Goal: Task Accomplishment & Management: Manage account settings

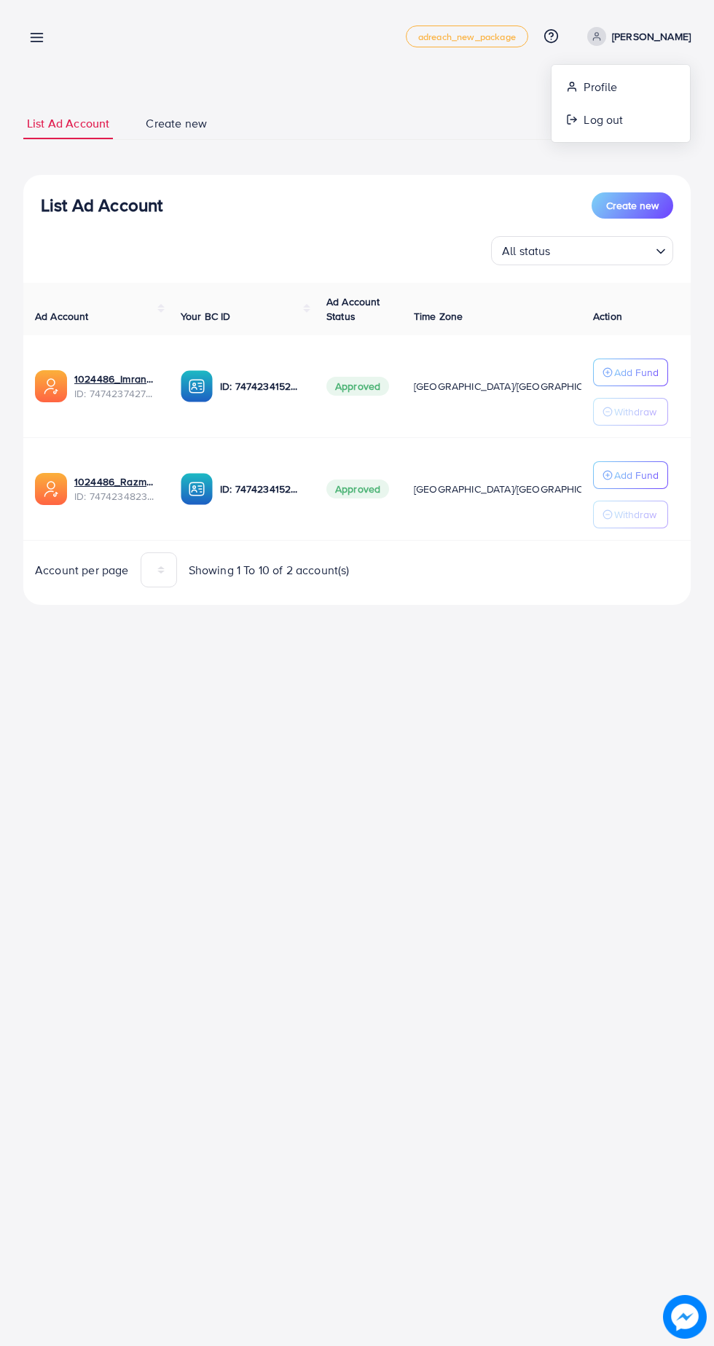
scroll to position [0, 29]
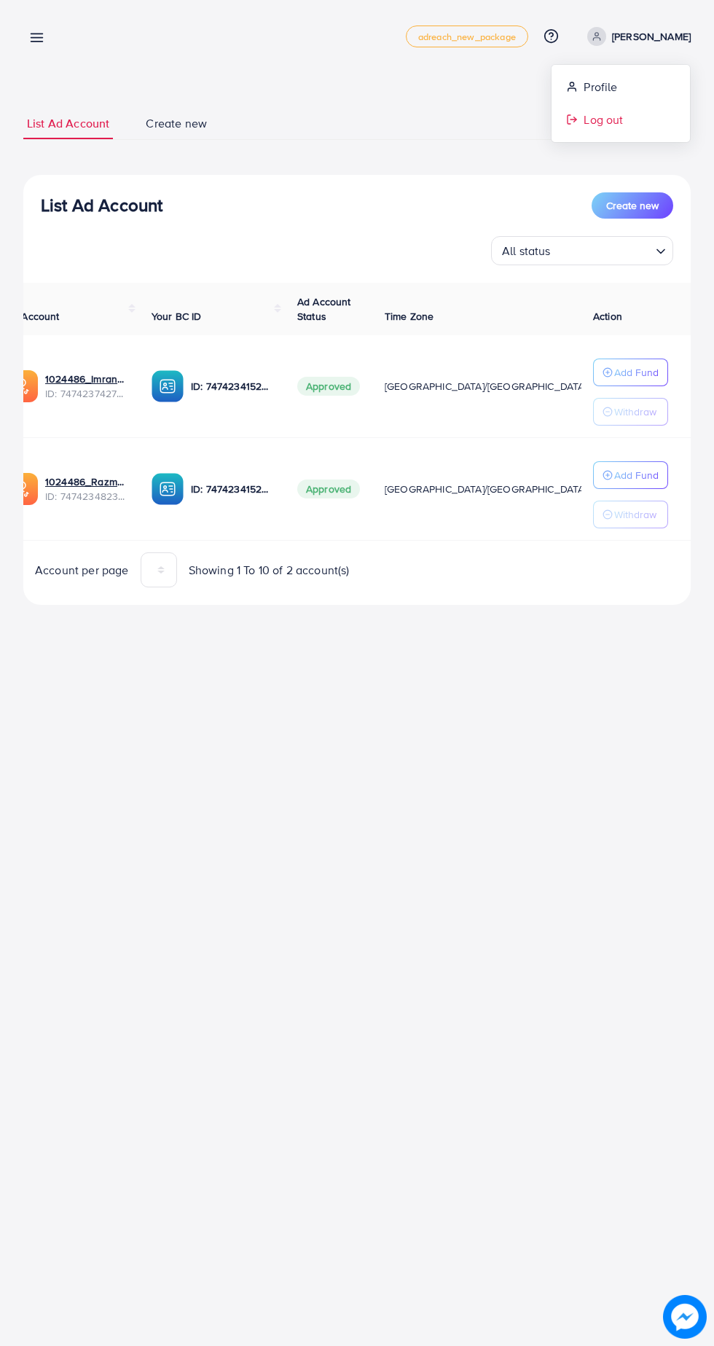
click at [606, 125] on span "Log out" at bounding box center [603, 119] width 39 height 17
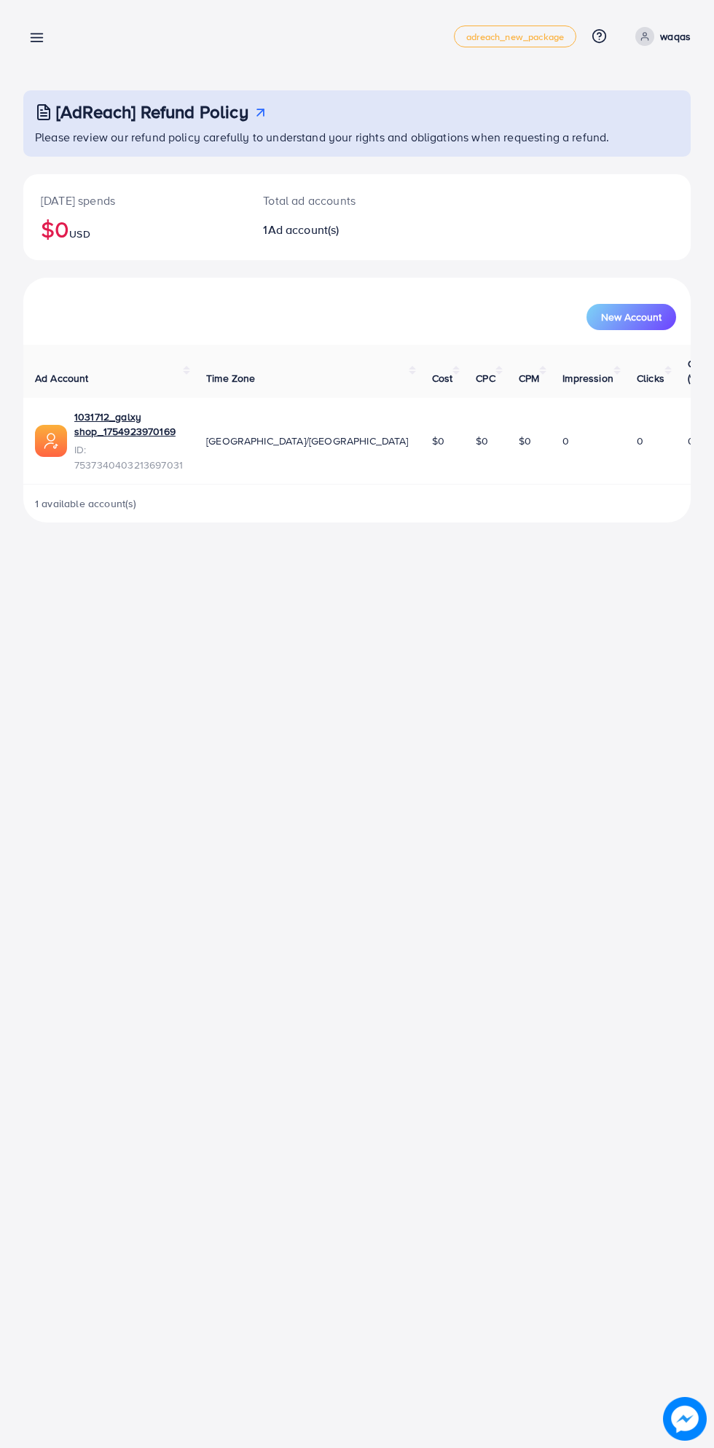
click at [36, 42] on line at bounding box center [37, 42] width 12 height 0
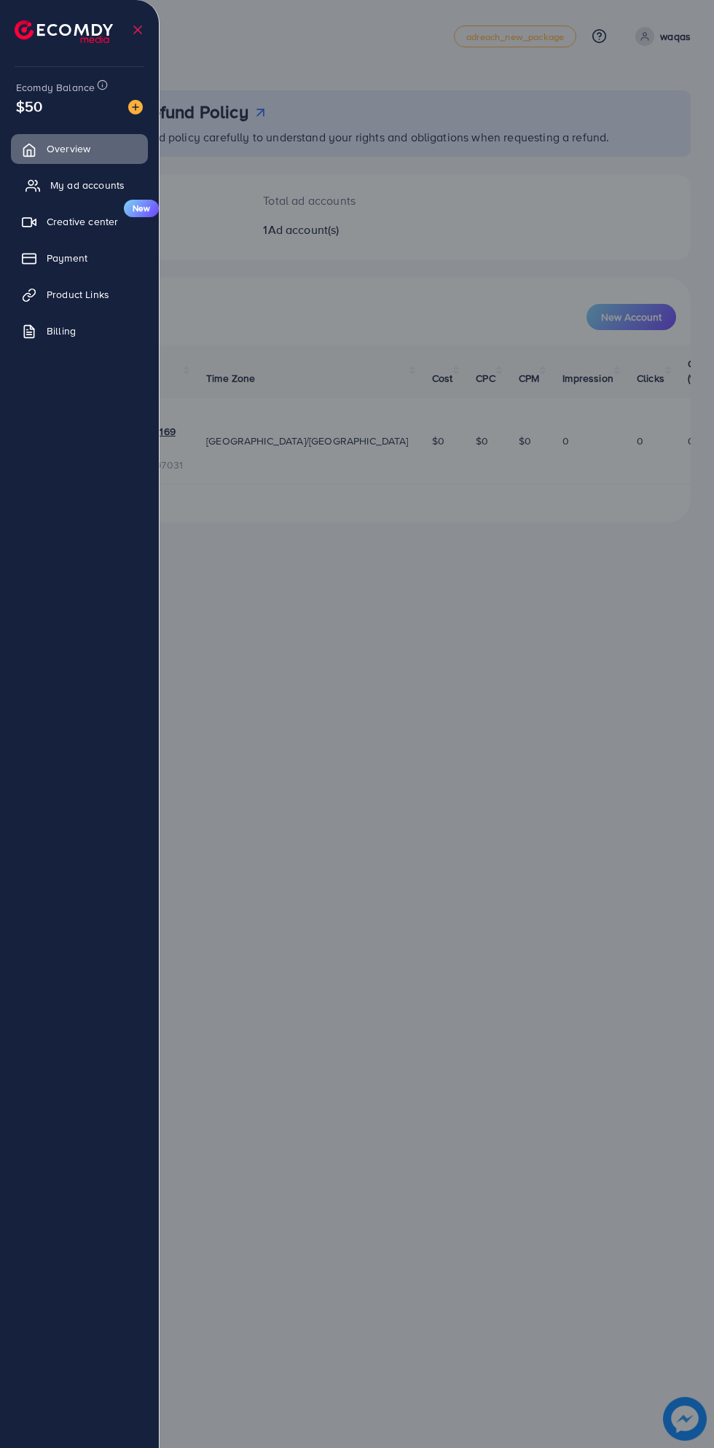
click at [79, 185] on span "My ad accounts" at bounding box center [87, 185] width 74 height 15
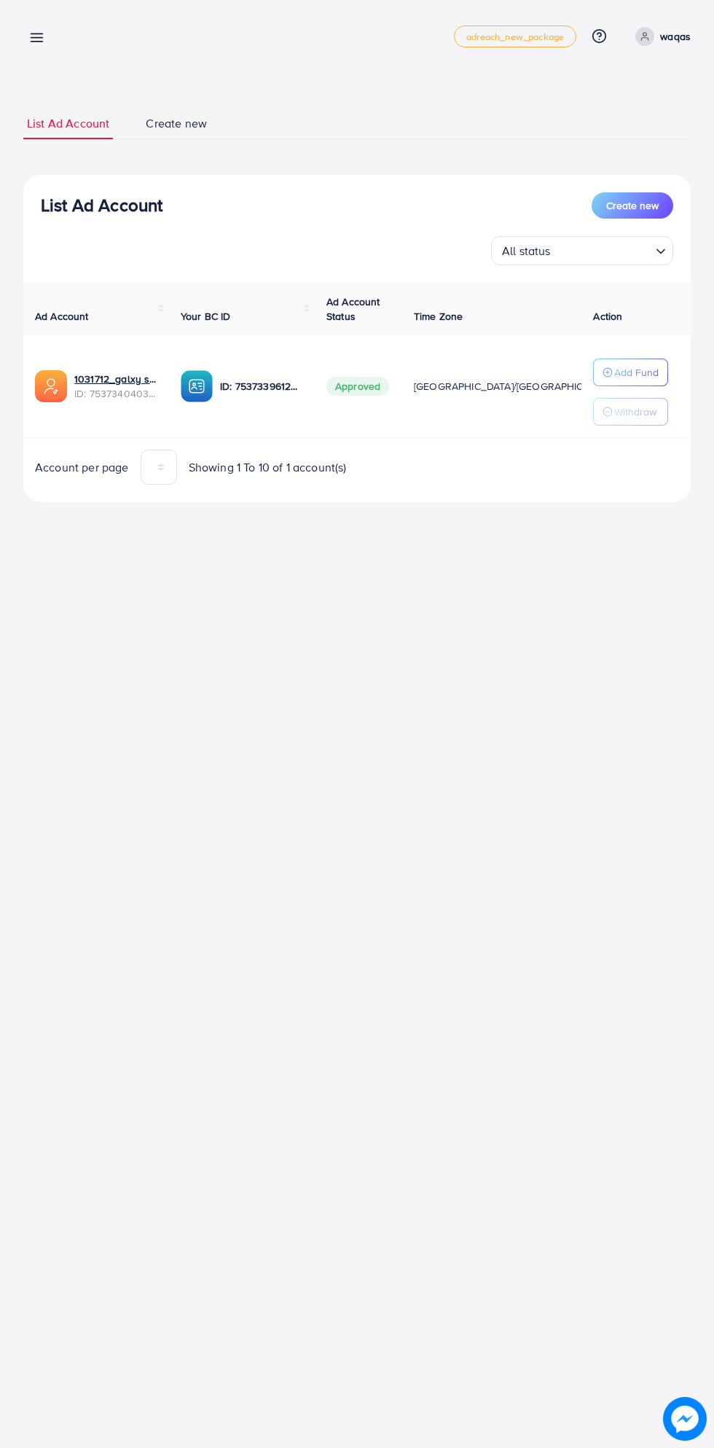
scroll to position [0, 7]
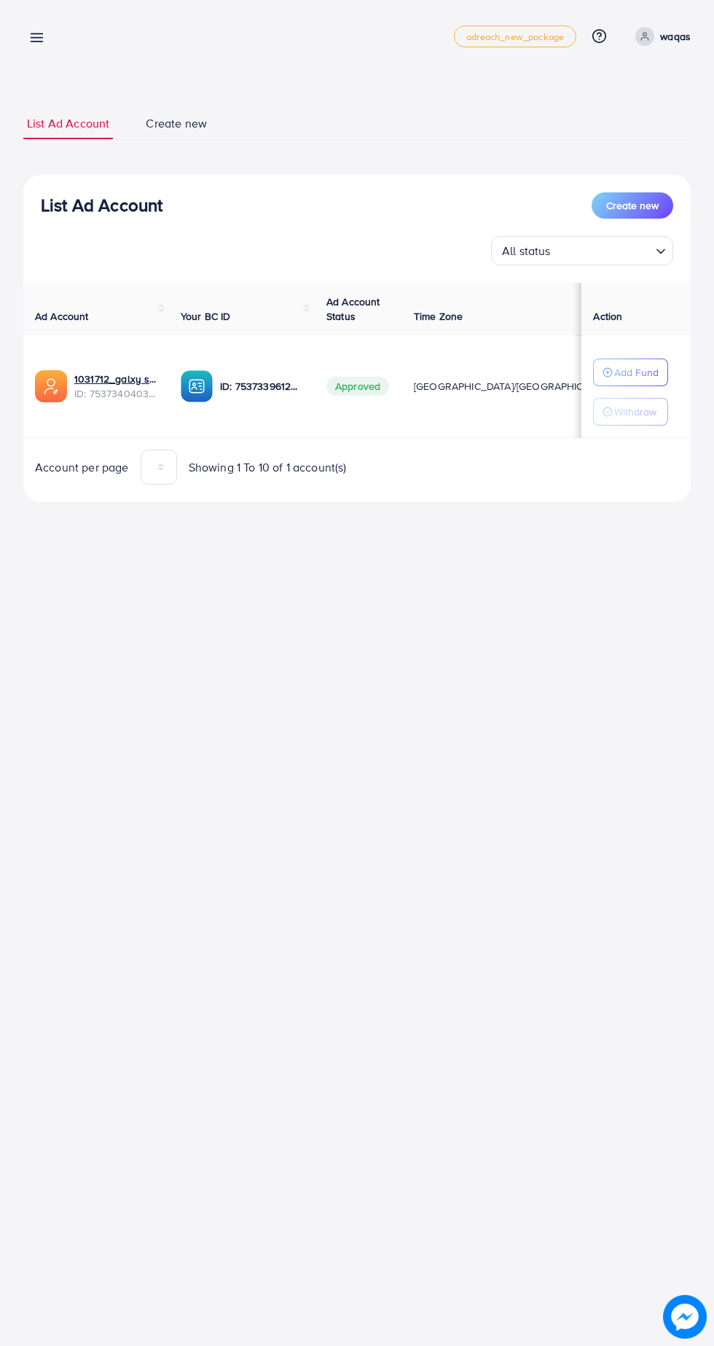
scroll to position [0, 7]
click at [647, 372] on p "Add Fund" at bounding box center [636, 372] width 44 height 17
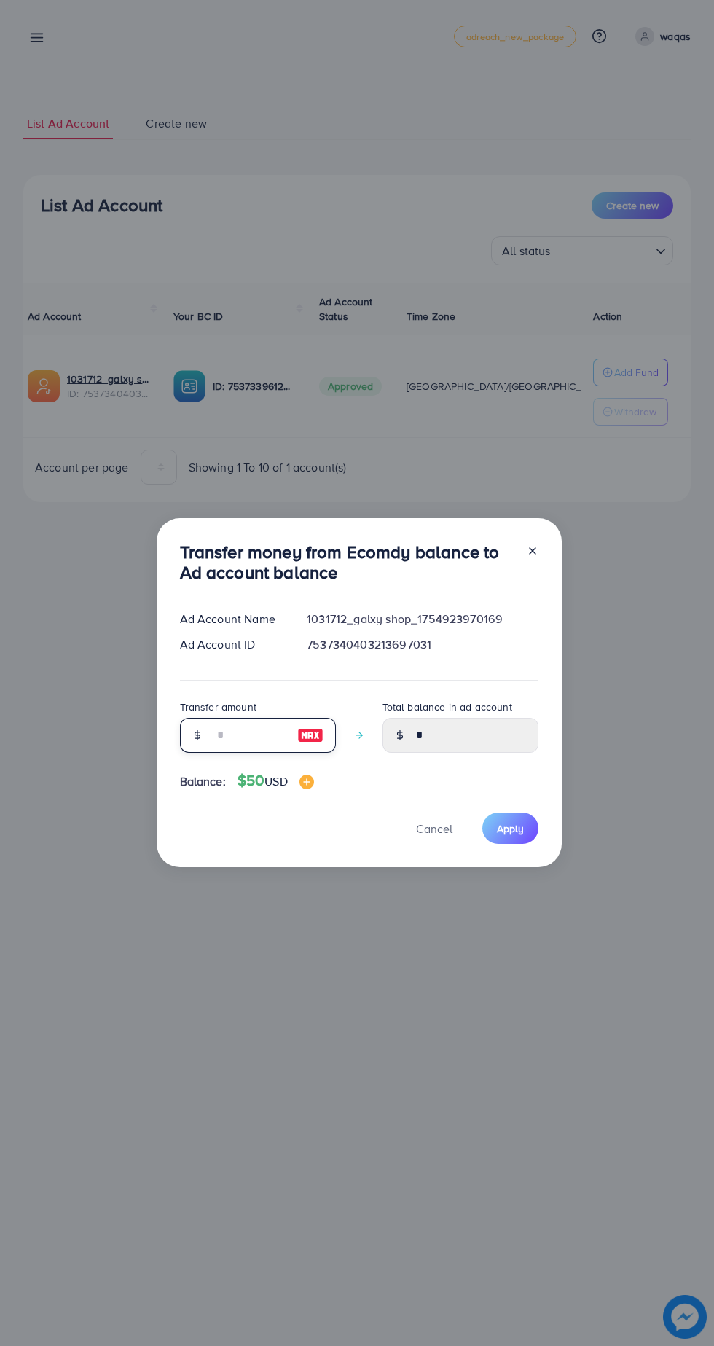
click at [234, 740] on input "number" at bounding box center [249, 735] width 73 height 35
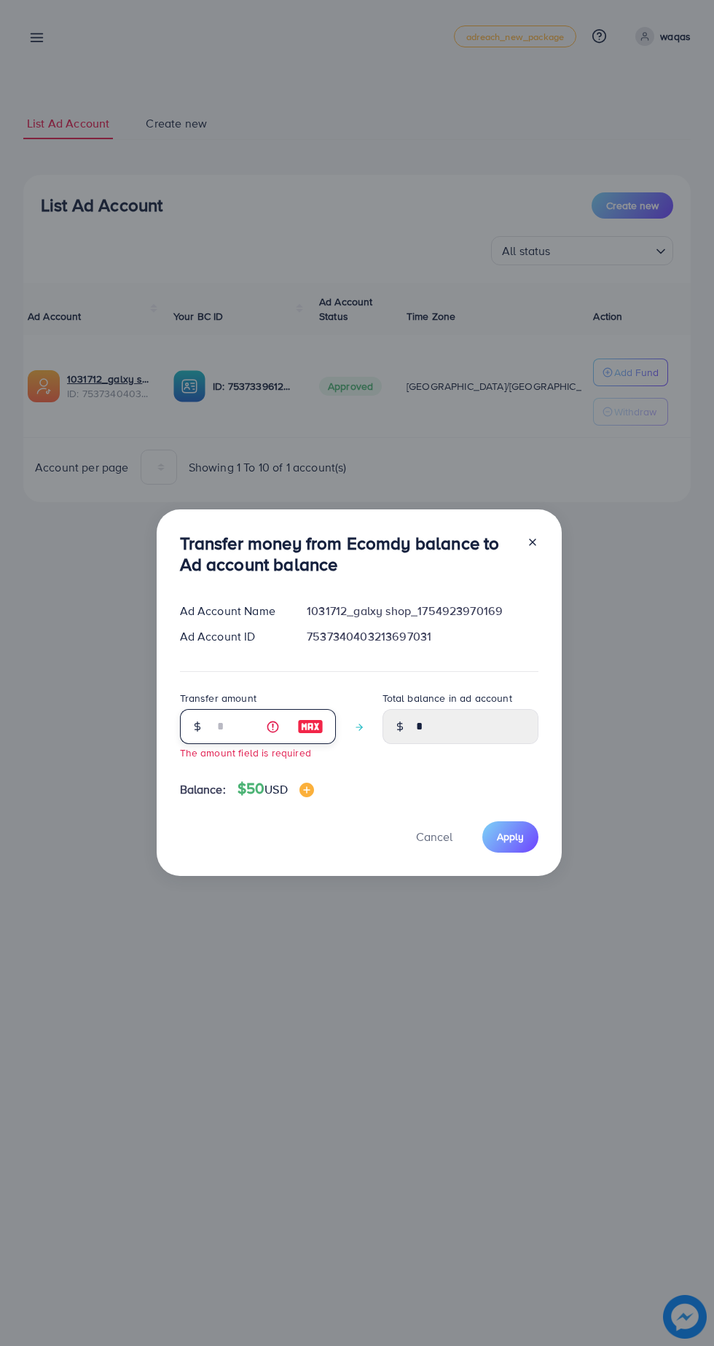
click at [237, 736] on input "number" at bounding box center [249, 726] width 73 height 35
type input "*"
type input "****"
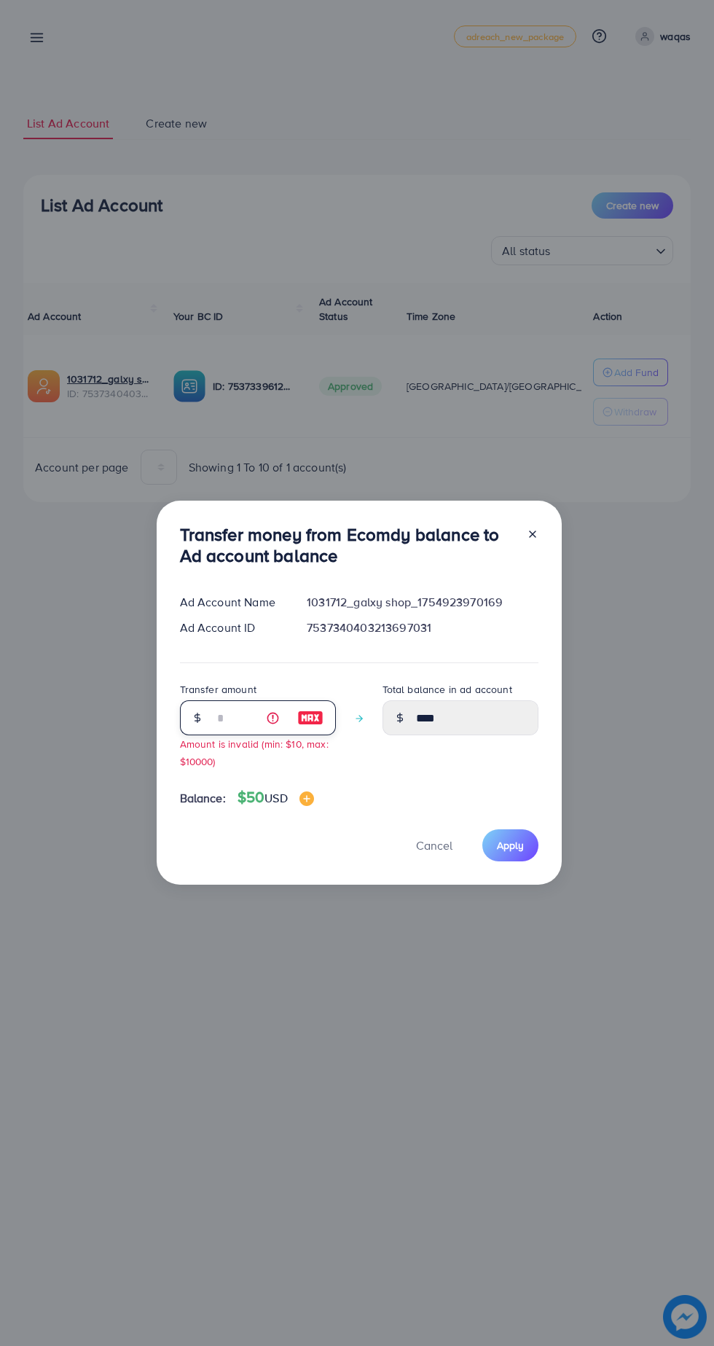
type input "**"
type input "*****"
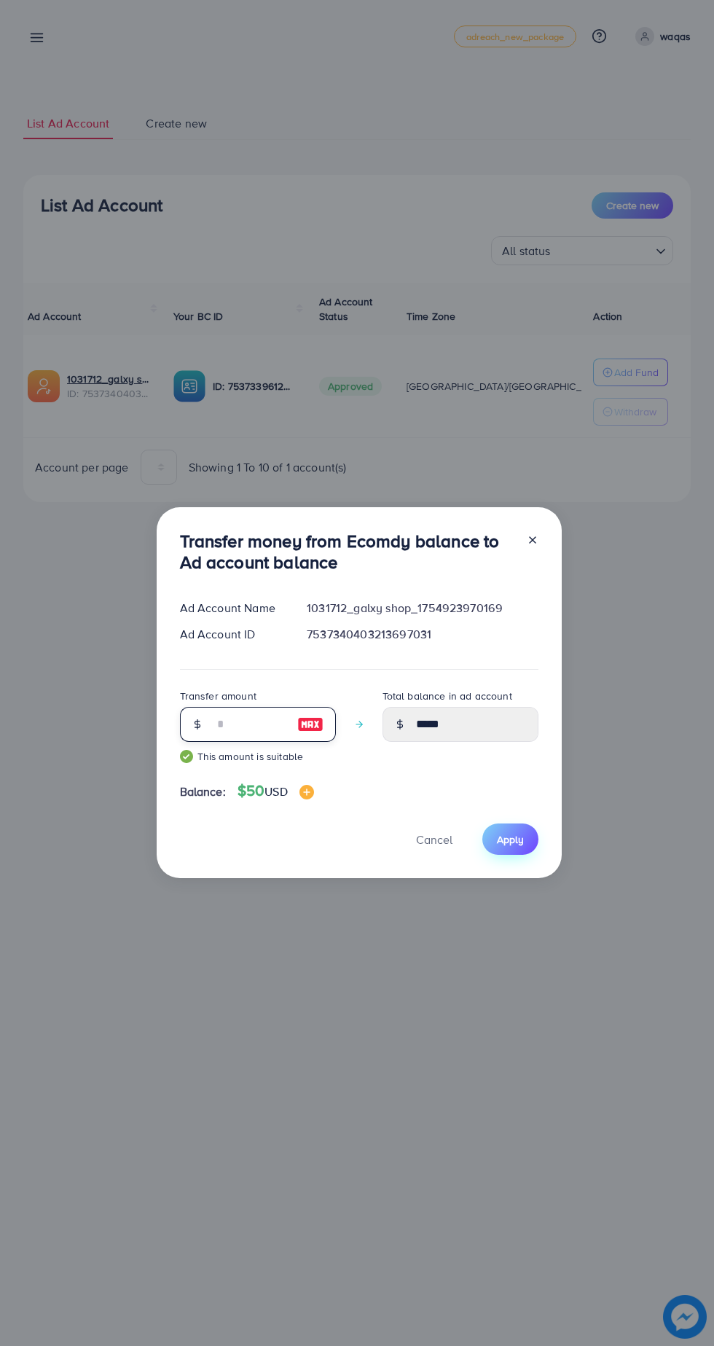
type input "**"
click at [517, 837] on span "Apply" at bounding box center [510, 839] width 27 height 15
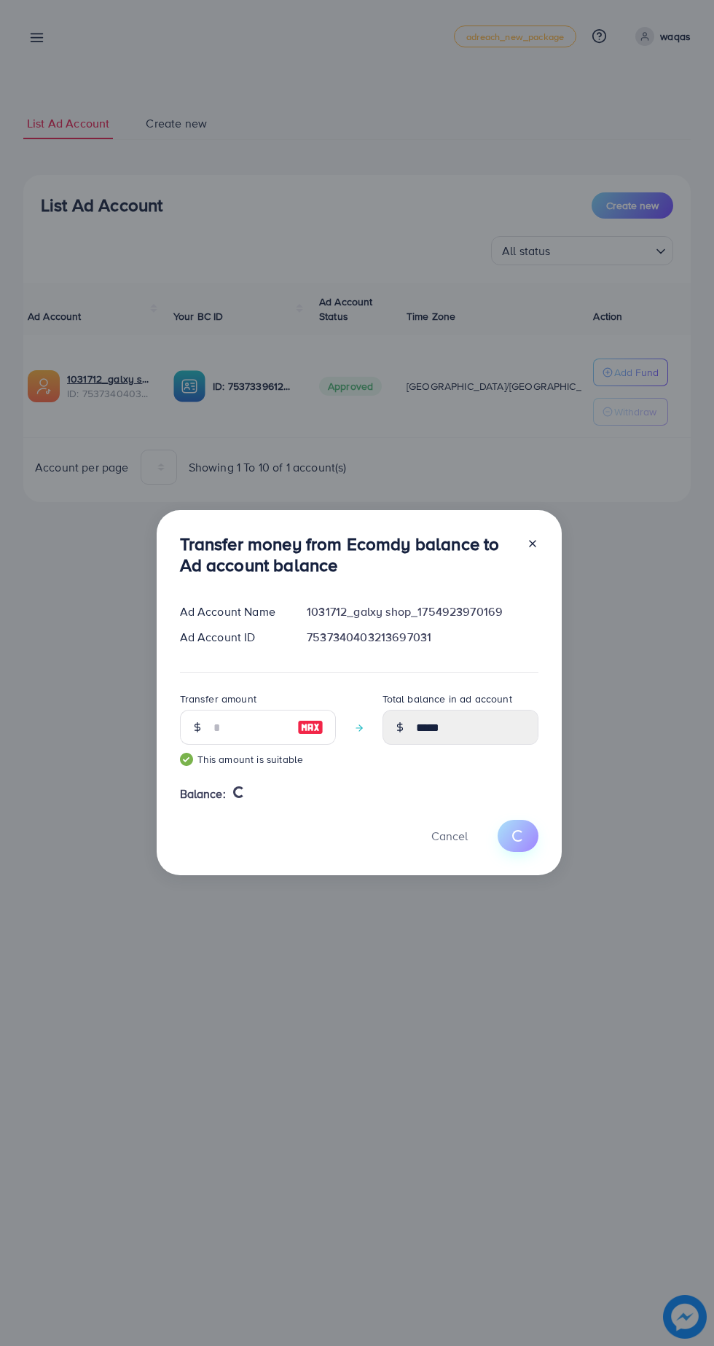
type input "*"
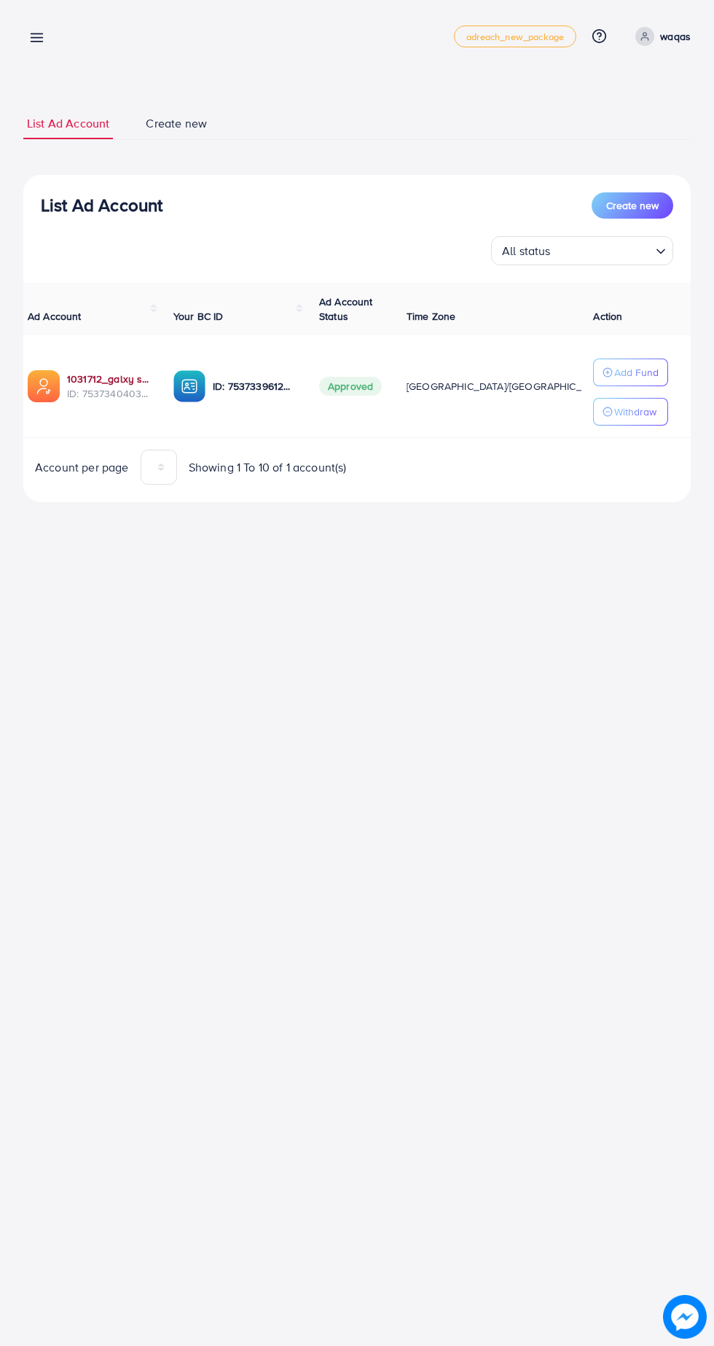
click at [103, 384] on link "1031712_galxy shop_1754923970169" at bounding box center [108, 379] width 83 height 15
click at [130, 385] on link "1031712_galxy shop_1754923970169" at bounding box center [108, 379] width 83 height 15
click at [121, 382] on link "1031712_galxy shop_1754923970169" at bounding box center [115, 379] width 83 height 15
click at [127, 378] on link "1031712_galxy shop_1754923970169" at bounding box center [115, 379] width 83 height 15
click at [629, 366] on p "Add Fund" at bounding box center [636, 372] width 44 height 17
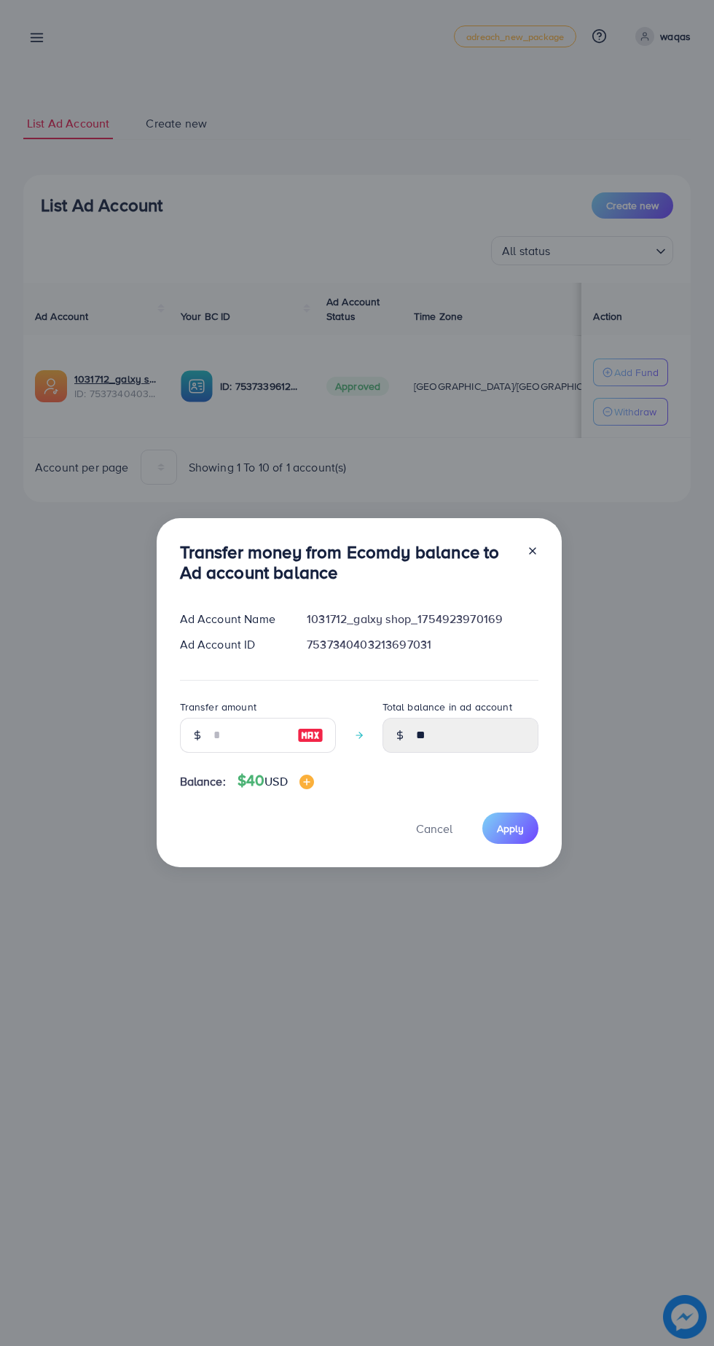
click at [530, 551] on line at bounding box center [533, 551] width 6 height 6
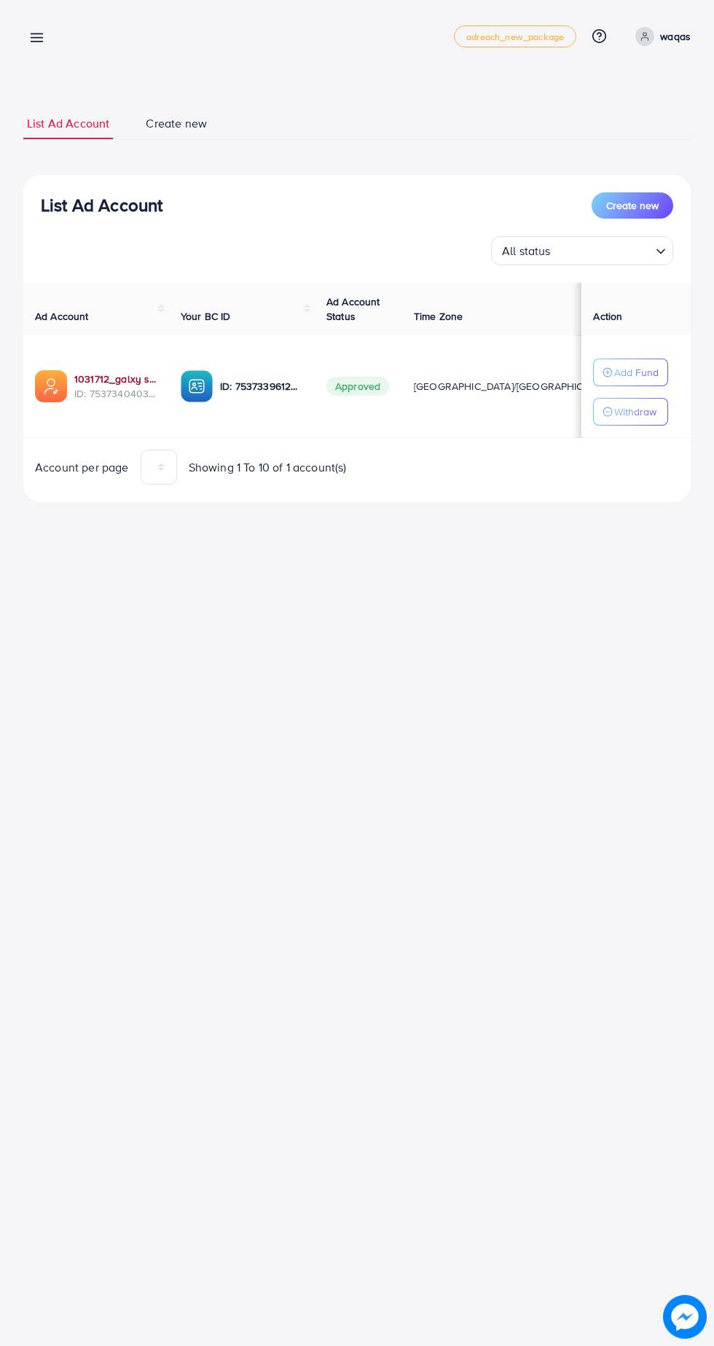
click at [126, 380] on link "1031712_galxy shop_1754923970169" at bounding box center [115, 379] width 83 height 15
click at [111, 380] on link "1031712_galxy shop_1754923970169" at bounding box center [115, 379] width 83 height 15
click at [659, 39] on link "waqas" at bounding box center [659, 36] width 61 height 19
click at [614, 119] on span "Log out" at bounding box center [603, 119] width 39 height 17
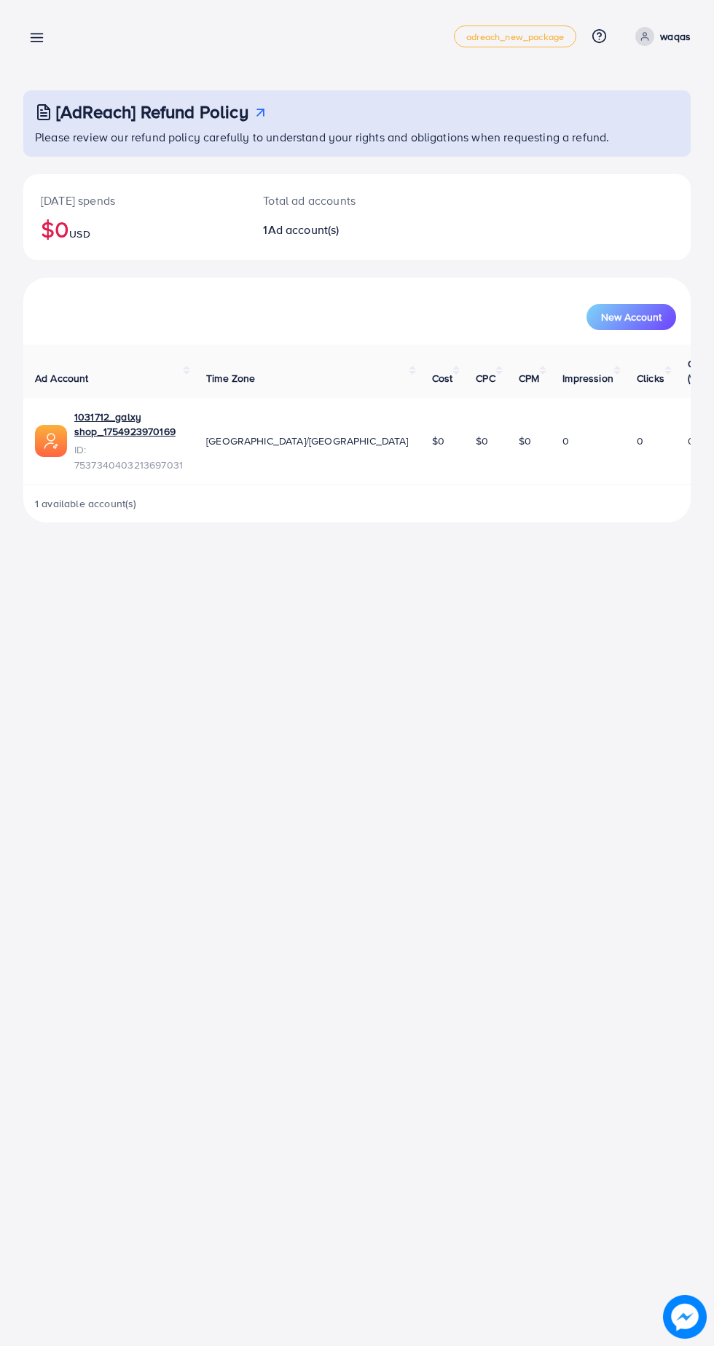
click at [39, 38] on line at bounding box center [37, 38] width 12 height 0
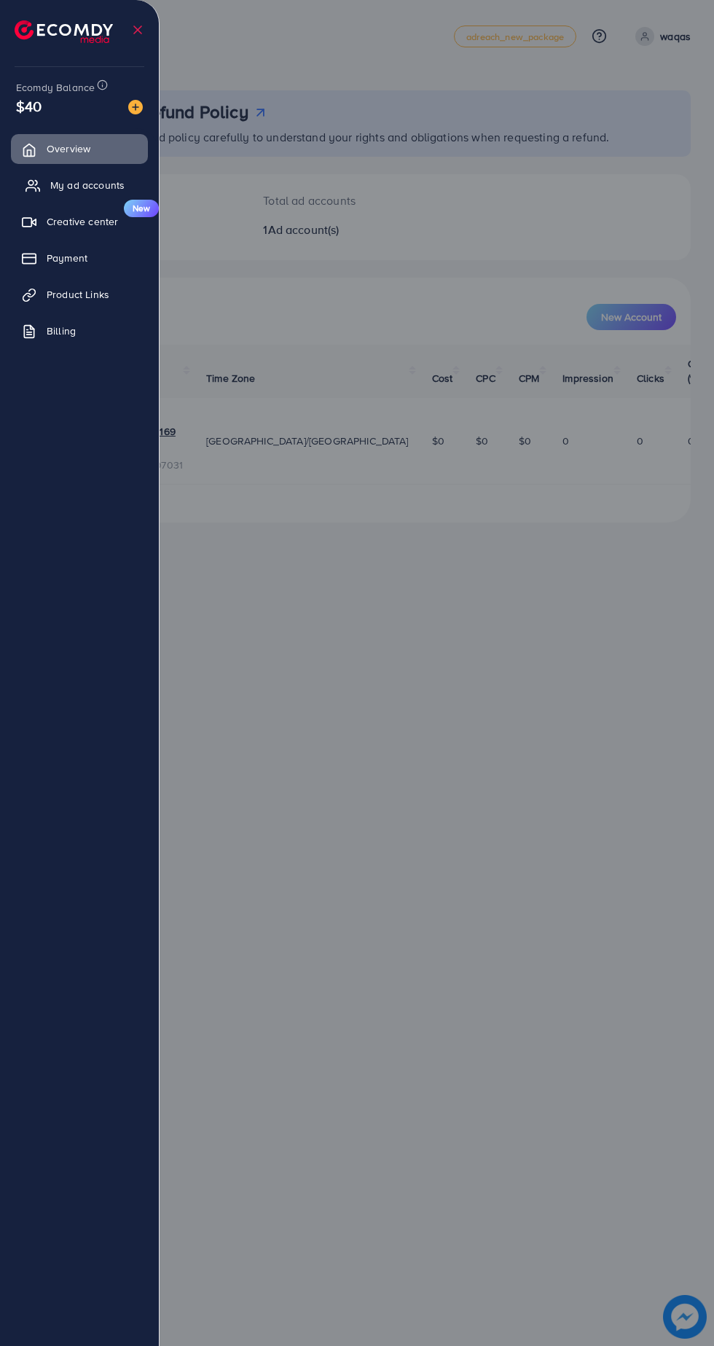
click at [88, 185] on span "My ad accounts" at bounding box center [87, 185] width 74 height 15
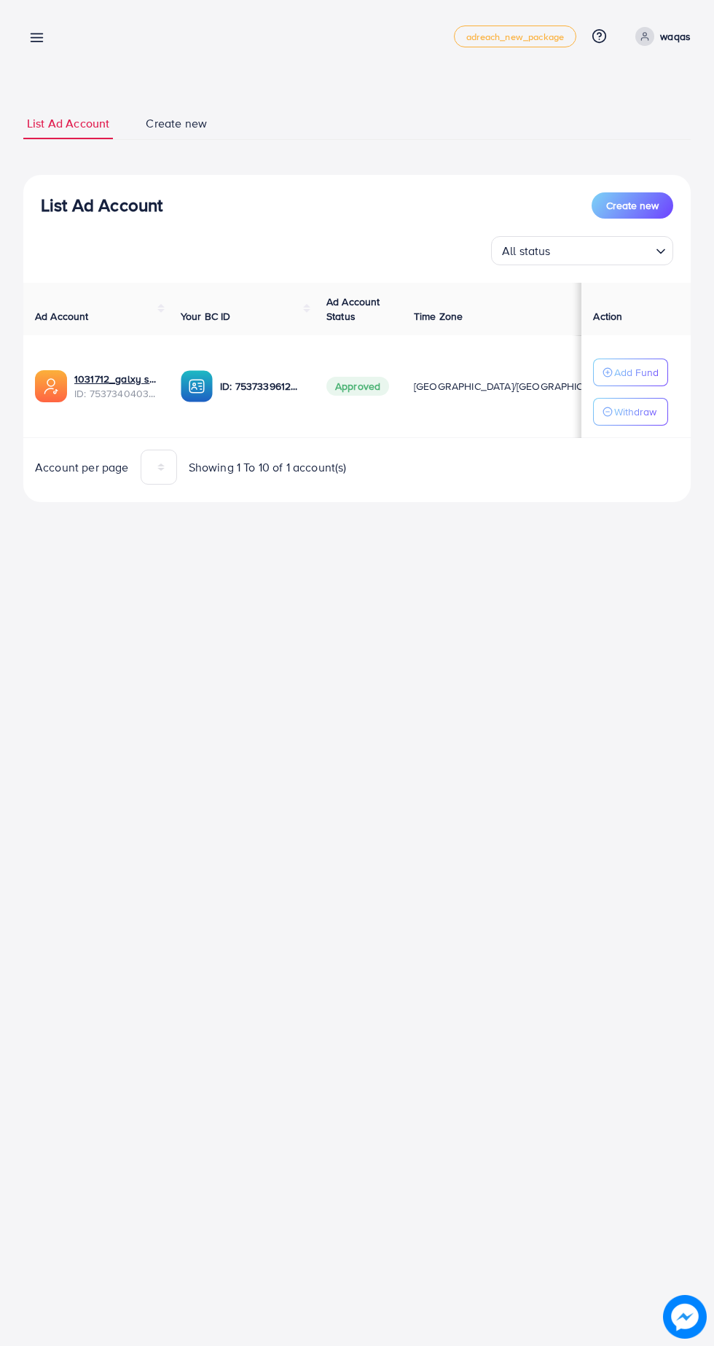
click at [116, 386] on span "ID: 7537340403213697031" at bounding box center [115, 393] width 83 height 15
click at [115, 380] on link "1031712_galxy shop_1754923970169" at bounding box center [115, 379] width 83 height 15
click at [127, 411] on td "1031712_galxy shop_1754923970169 ID: 7537340403213697031" at bounding box center [96, 386] width 146 height 103
click at [134, 382] on link "1031712_galxy shop_1754923970169" at bounding box center [115, 379] width 83 height 15
click at [115, 342] on span "1031712_galxy shop_1754923970169" at bounding box center [118, 340] width 165 height 14
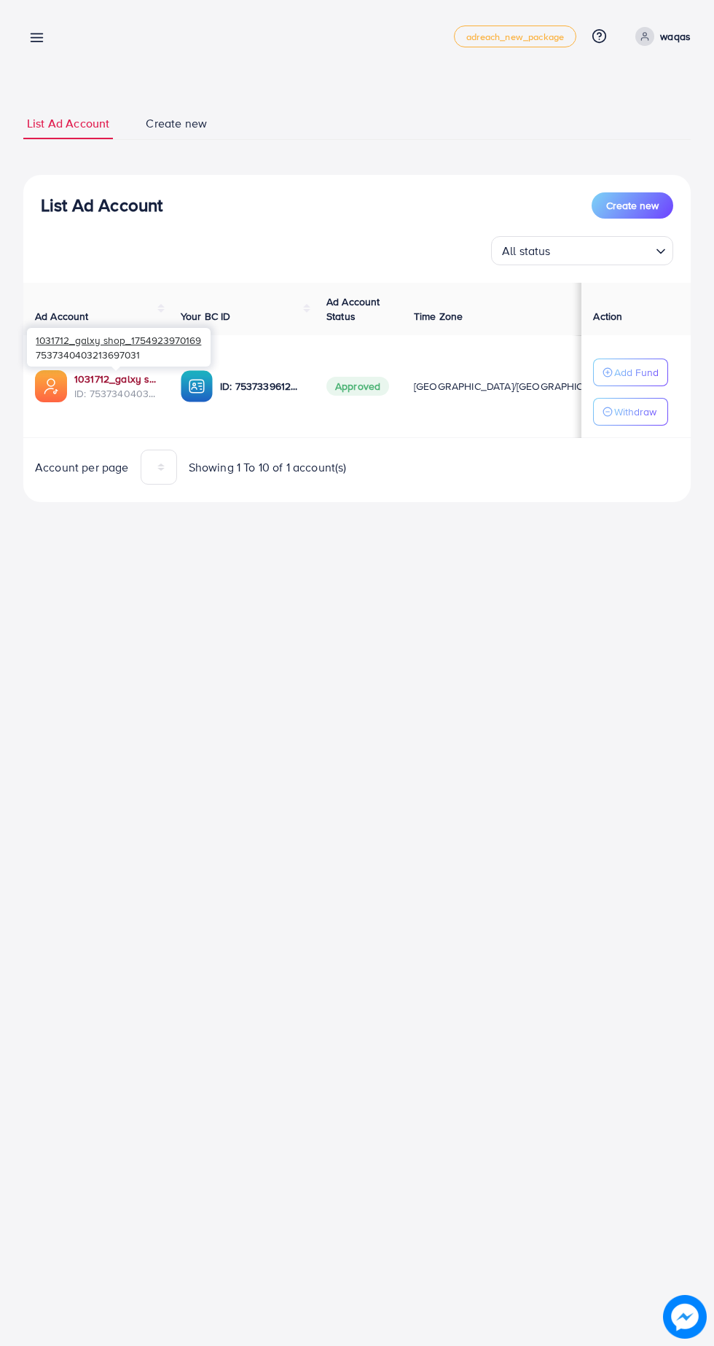
click at [119, 383] on link "1031712_galxy shop_1754923970169" at bounding box center [115, 379] width 83 height 15
click at [641, 411] on p "Withdraw" at bounding box center [635, 411] width 42 height 17
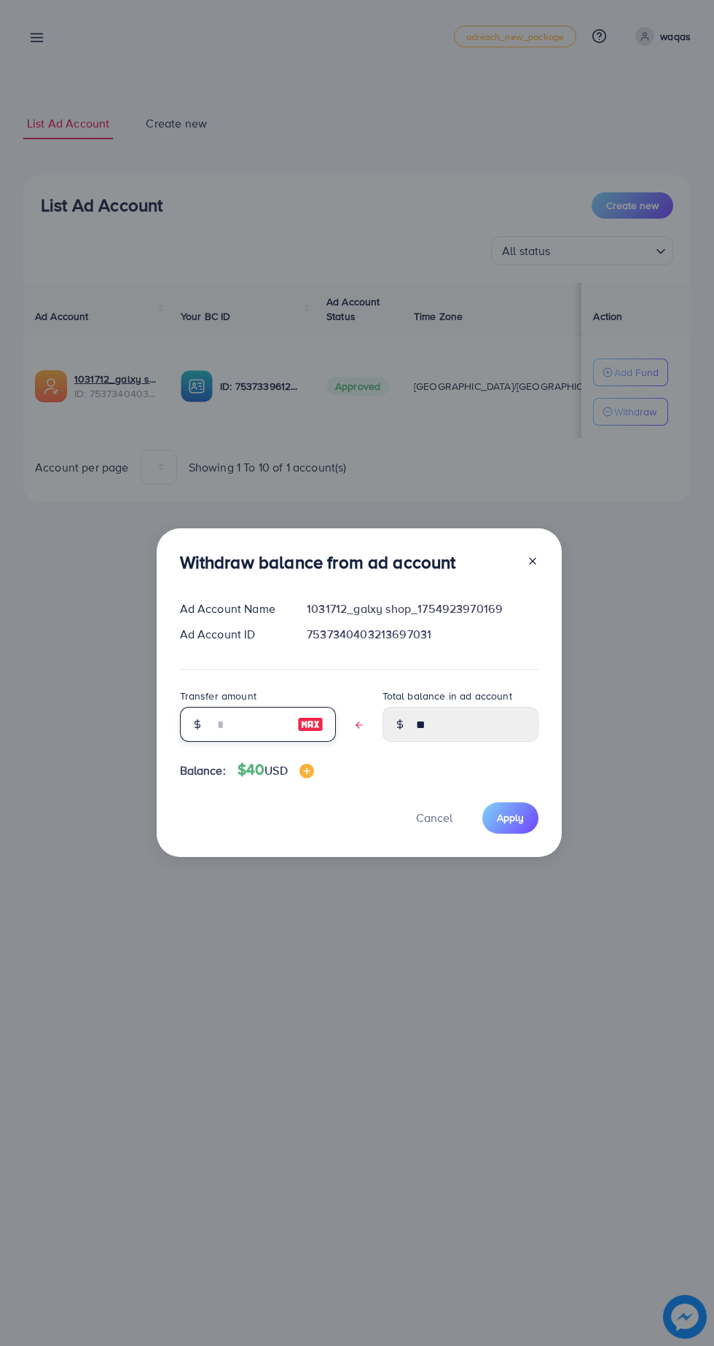
click at [248, 729] on input "text" at bounding box center [249, 724] width 73 height 35
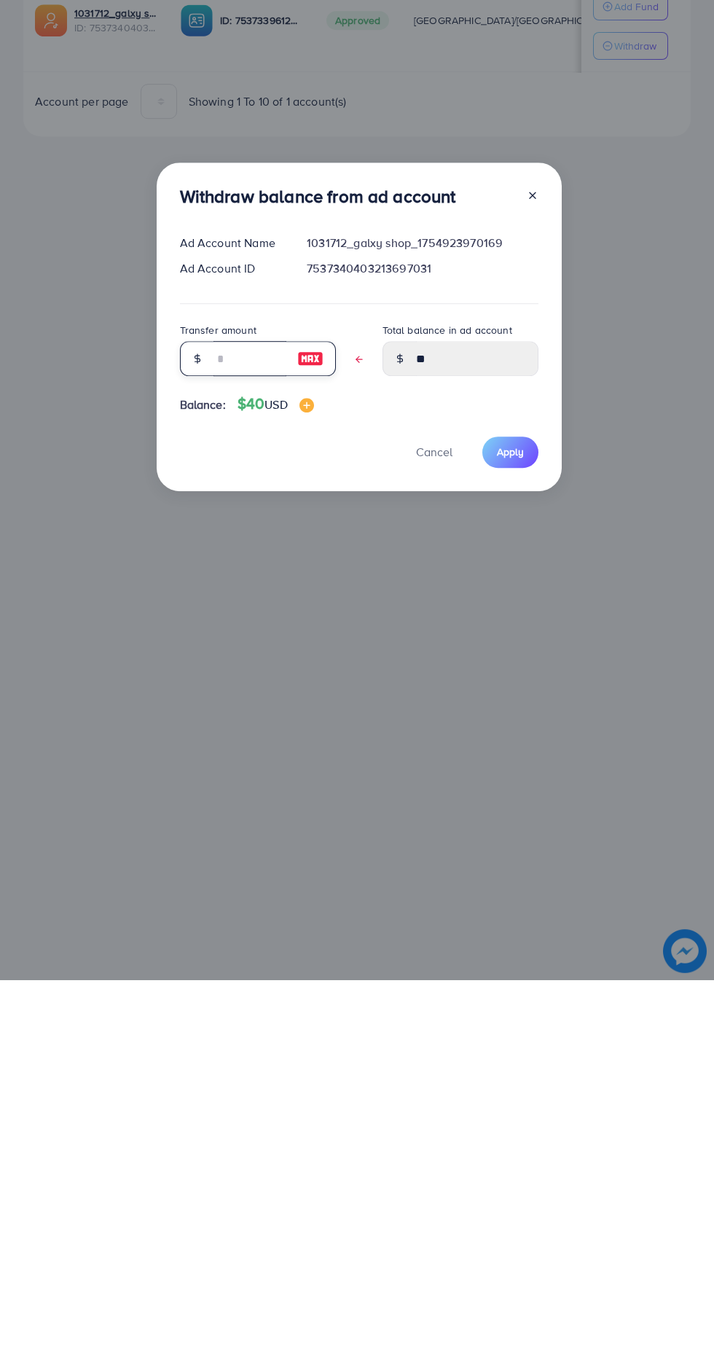
type input "*"
type input "****"
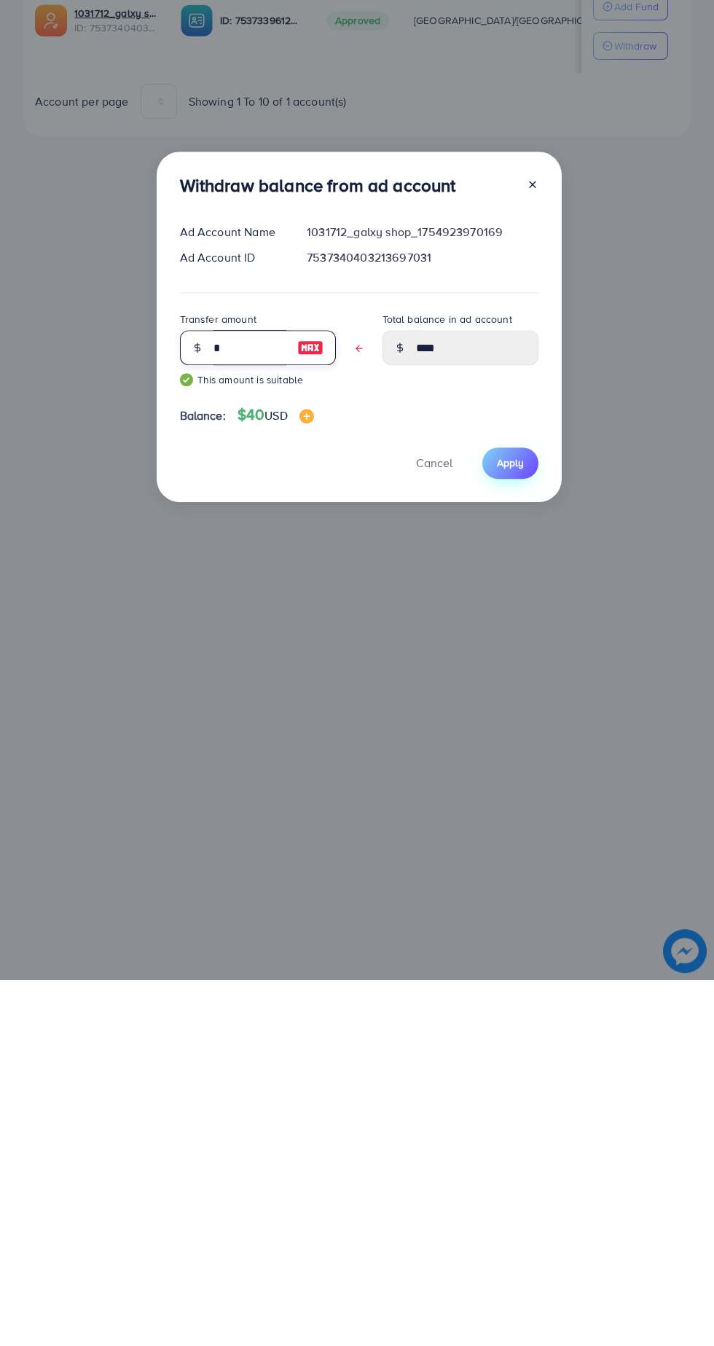
type input "*"
click at [516, 828] on span "Apply" at bounding box center [510, 828] width 27 height 15
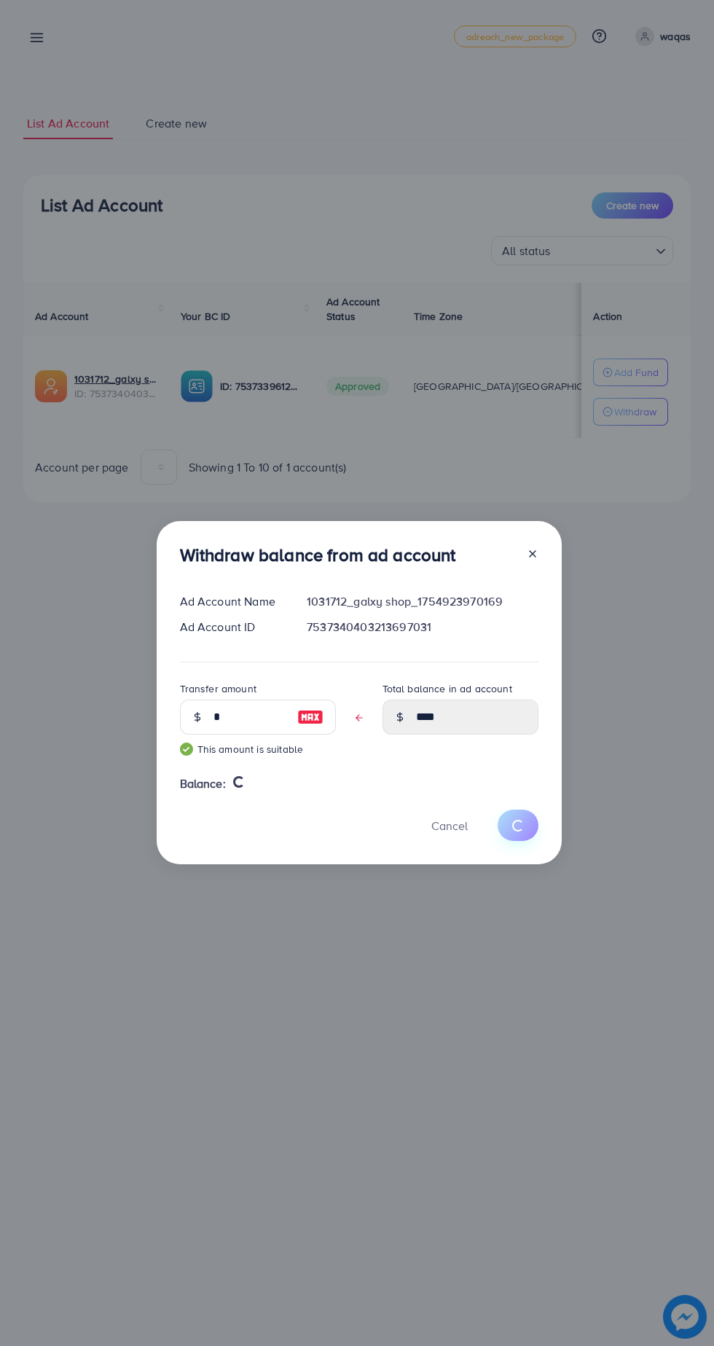
type input "**"
